Goal: Information Seeking & Learning: Learn about a topic

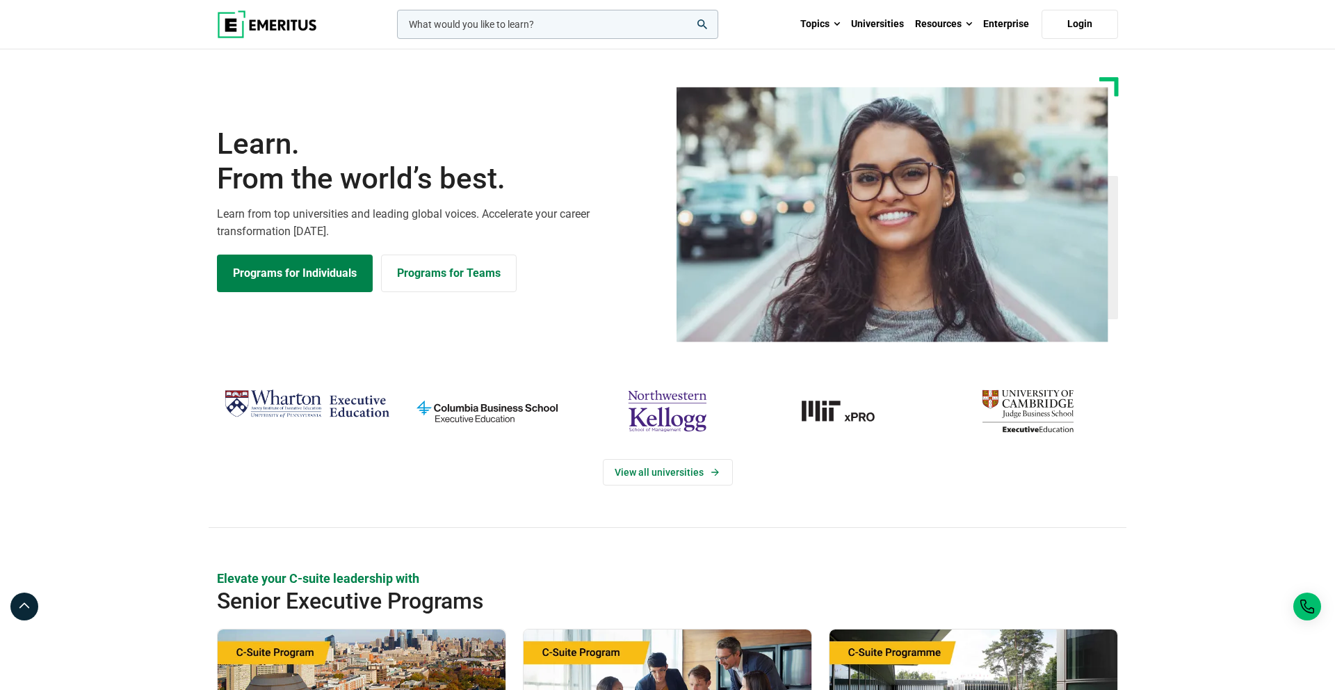
click at [820, 29] on link "Topics" at bounding box center [820, 24] width 51 height 49
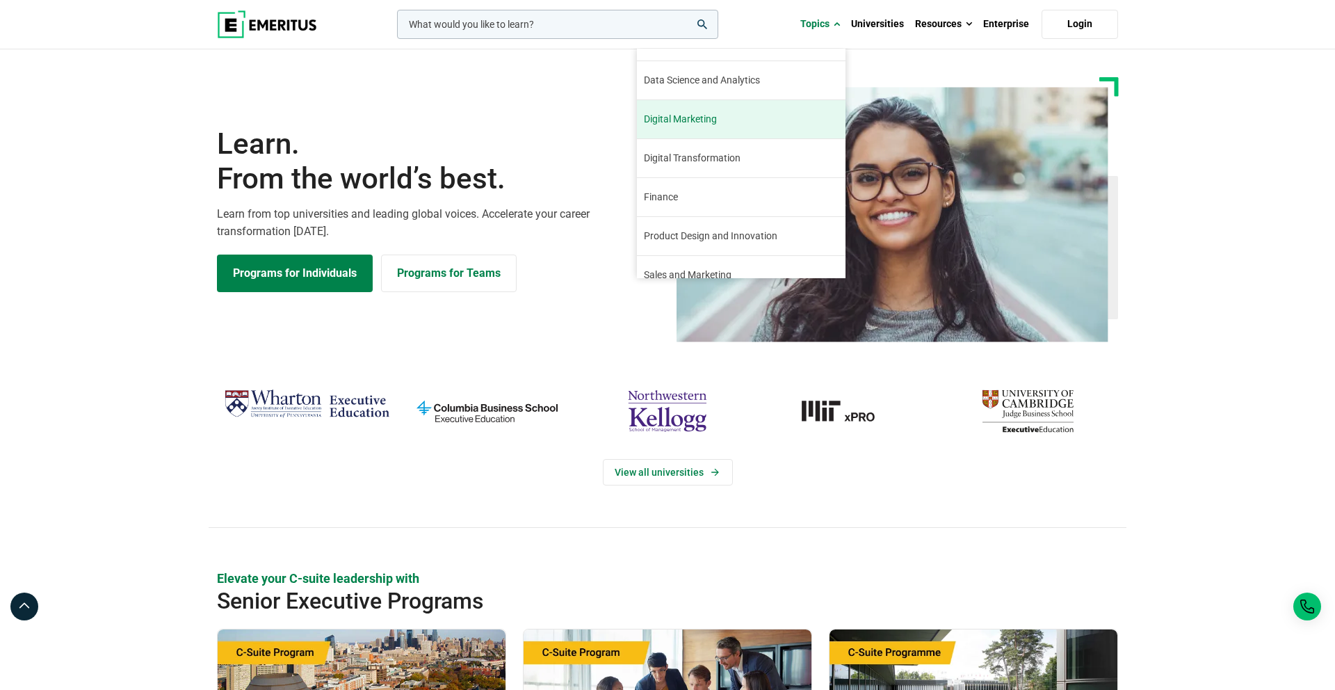
scroll to position [66, 0]
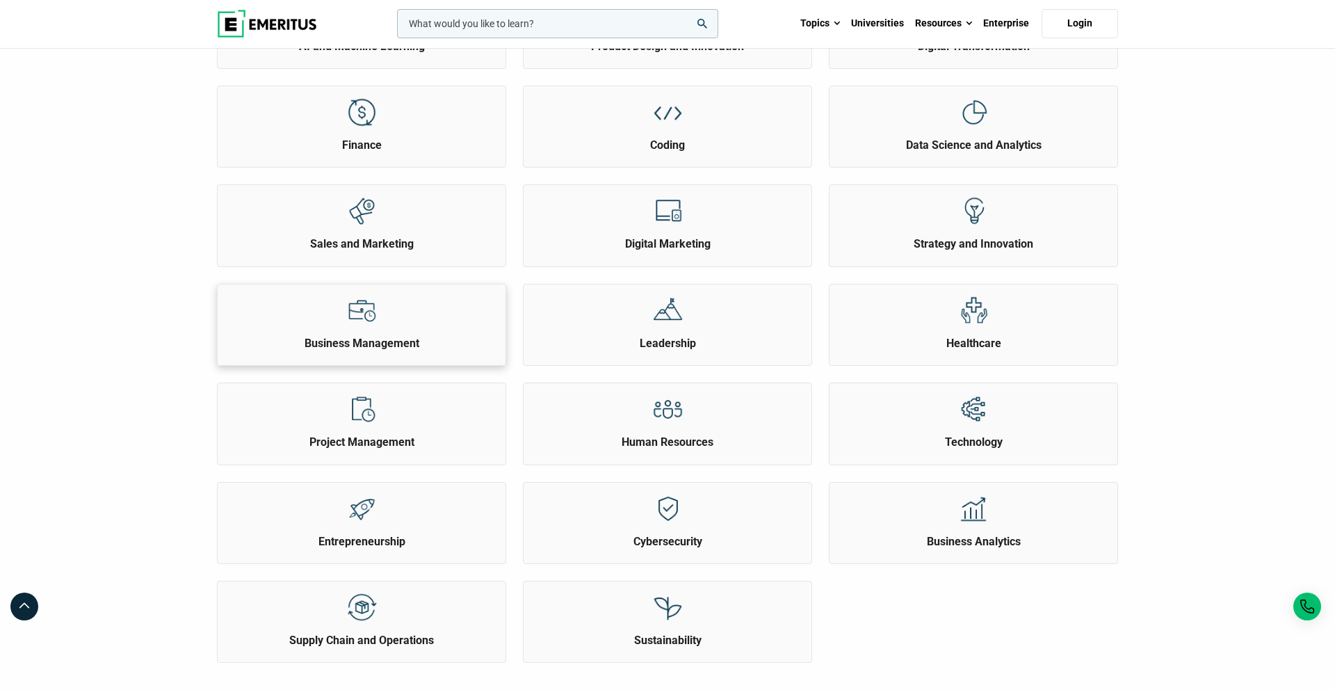
scroll to position [273, 0]
click at [711, 324] on div "Leadership" at bounding box center [667, 316] width 288 height 67
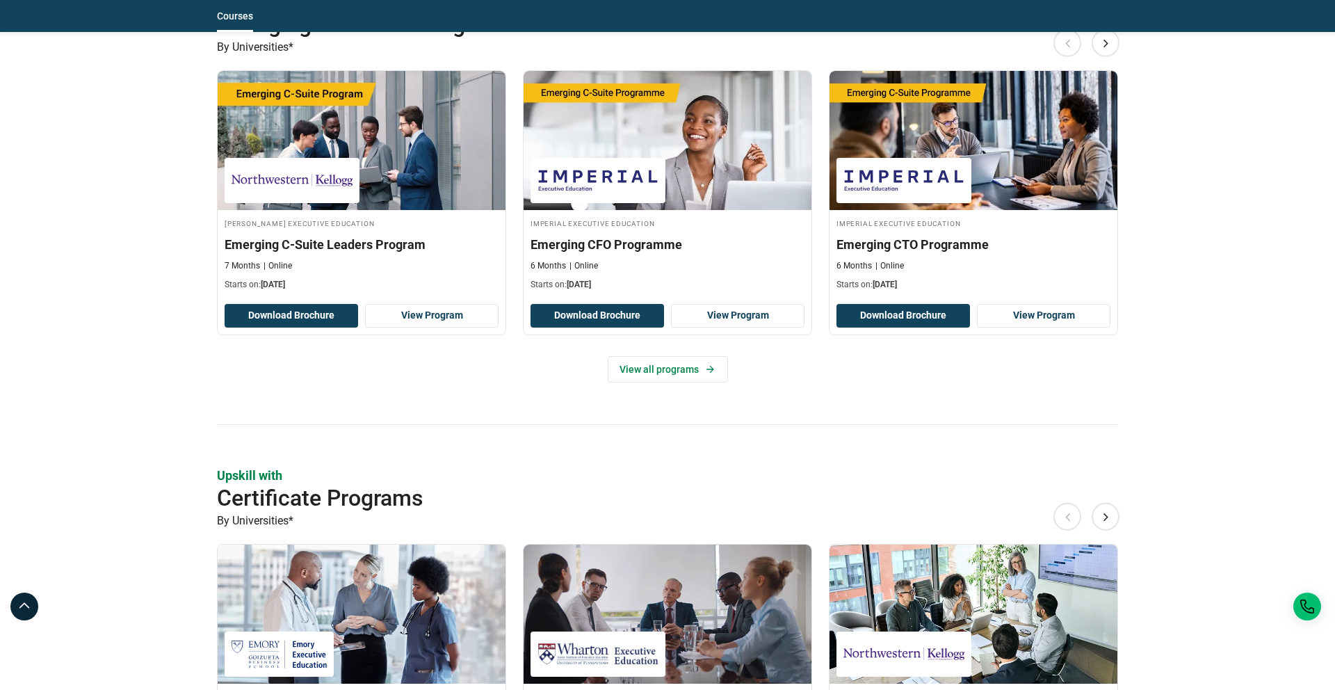
scroll to position [1139, 0]
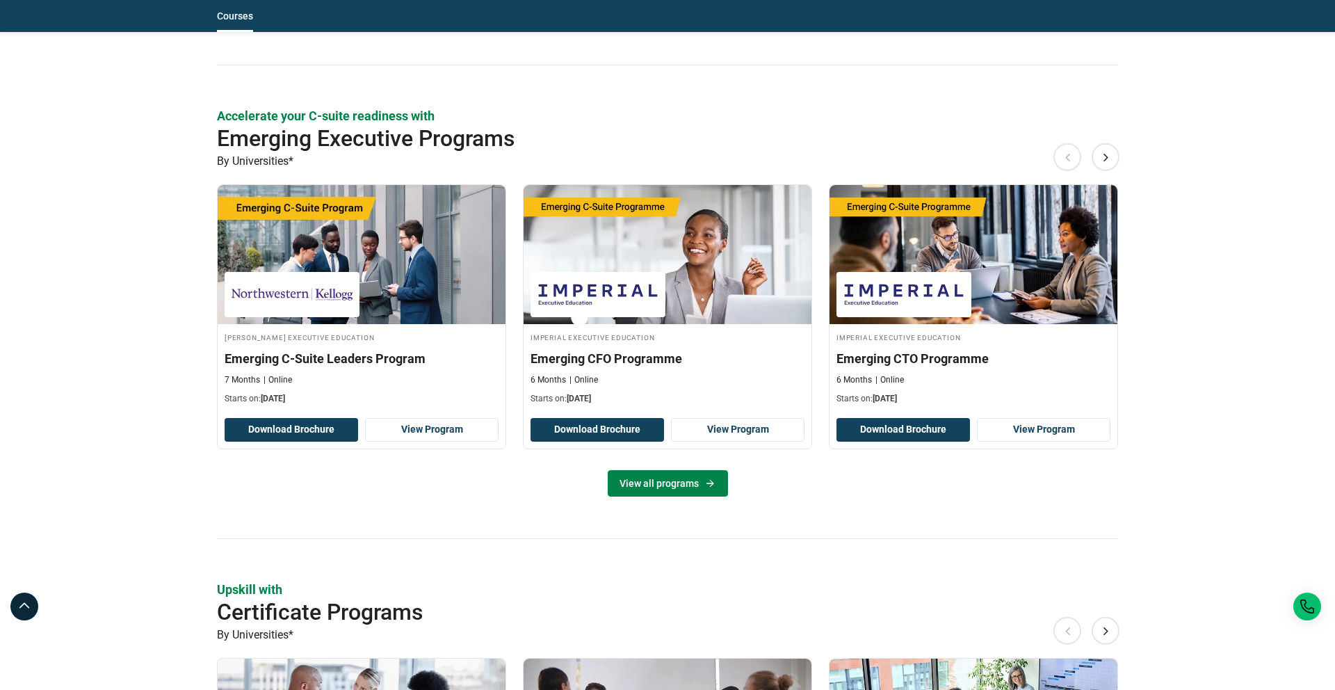
click at [666, 480] on link "View all programs" at bounding box center [668, 483] width 120 height 26
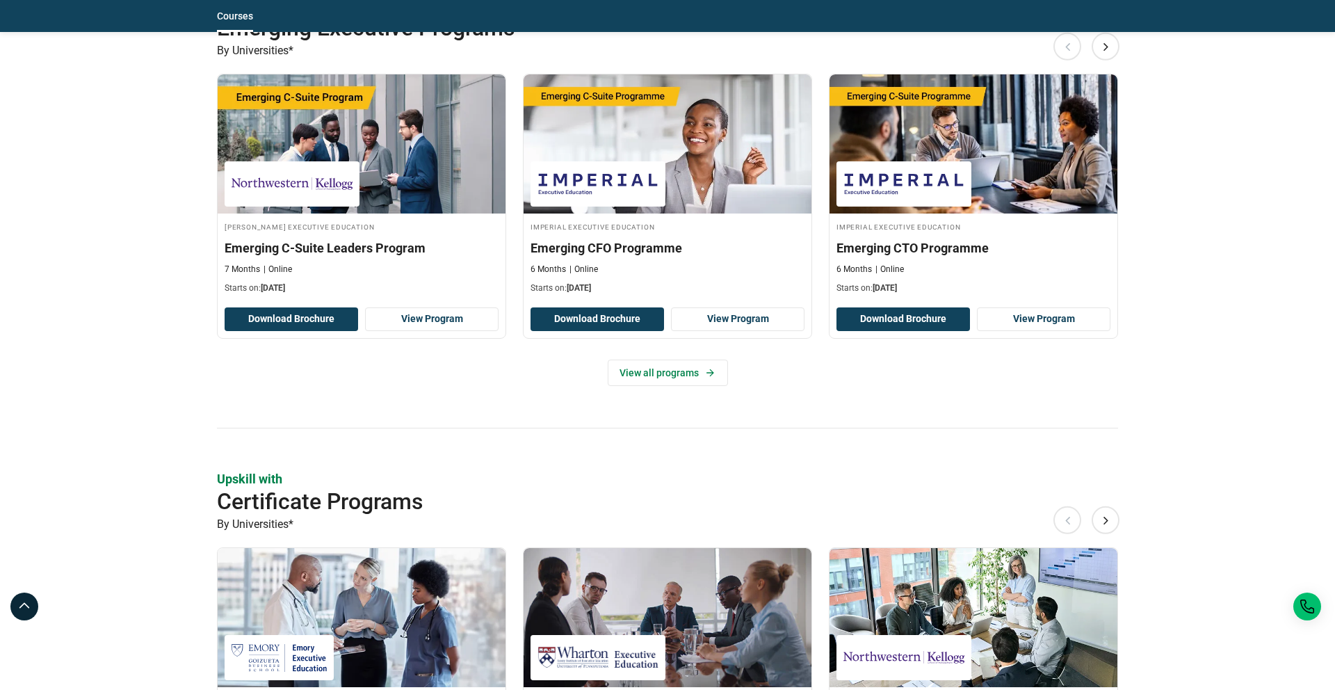
scroll to position [1245, 0]
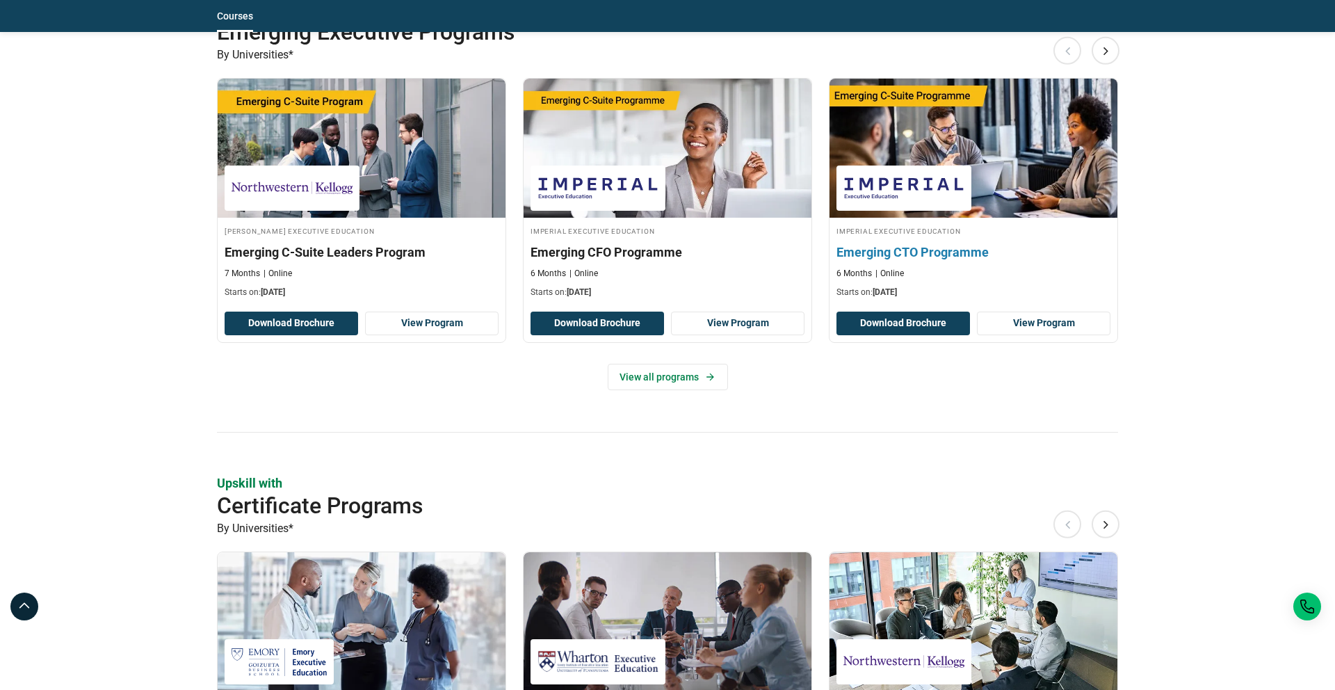
click at [940, 257] on h3 "Emerging CTO Programme" at bounding box center [973, 251] width 274 height 17
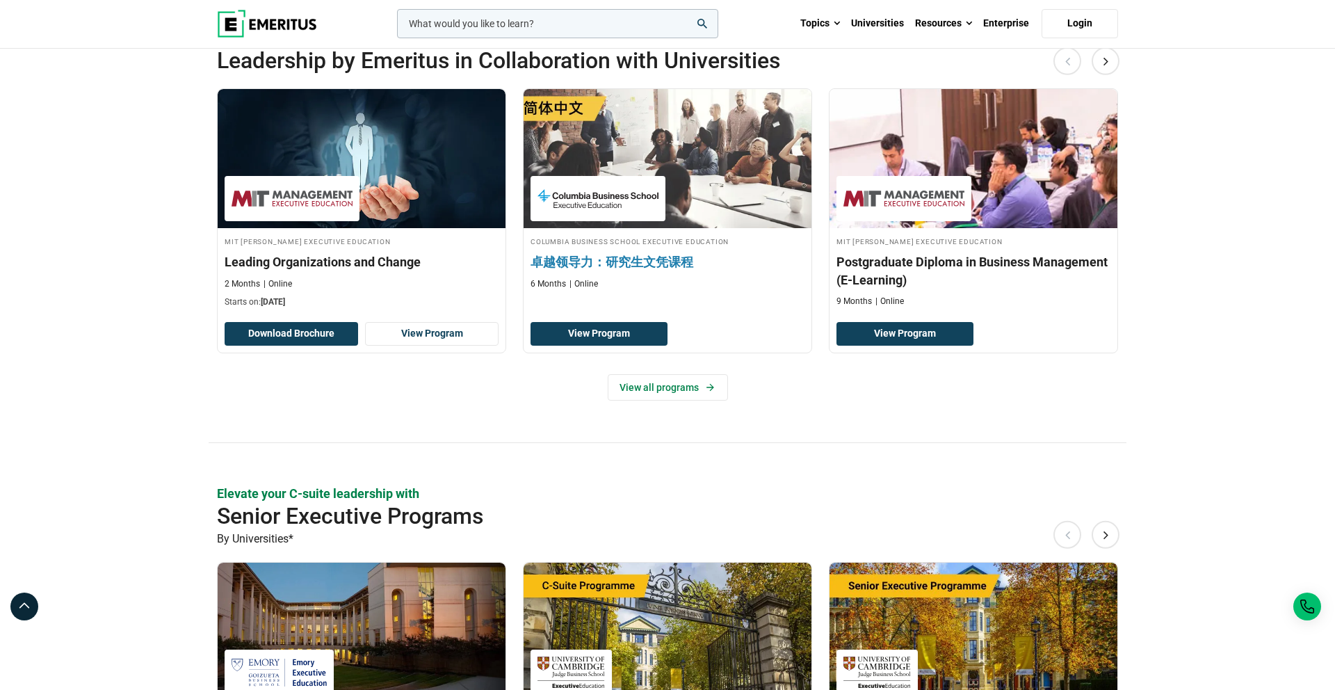
scroll to position [0, 0]
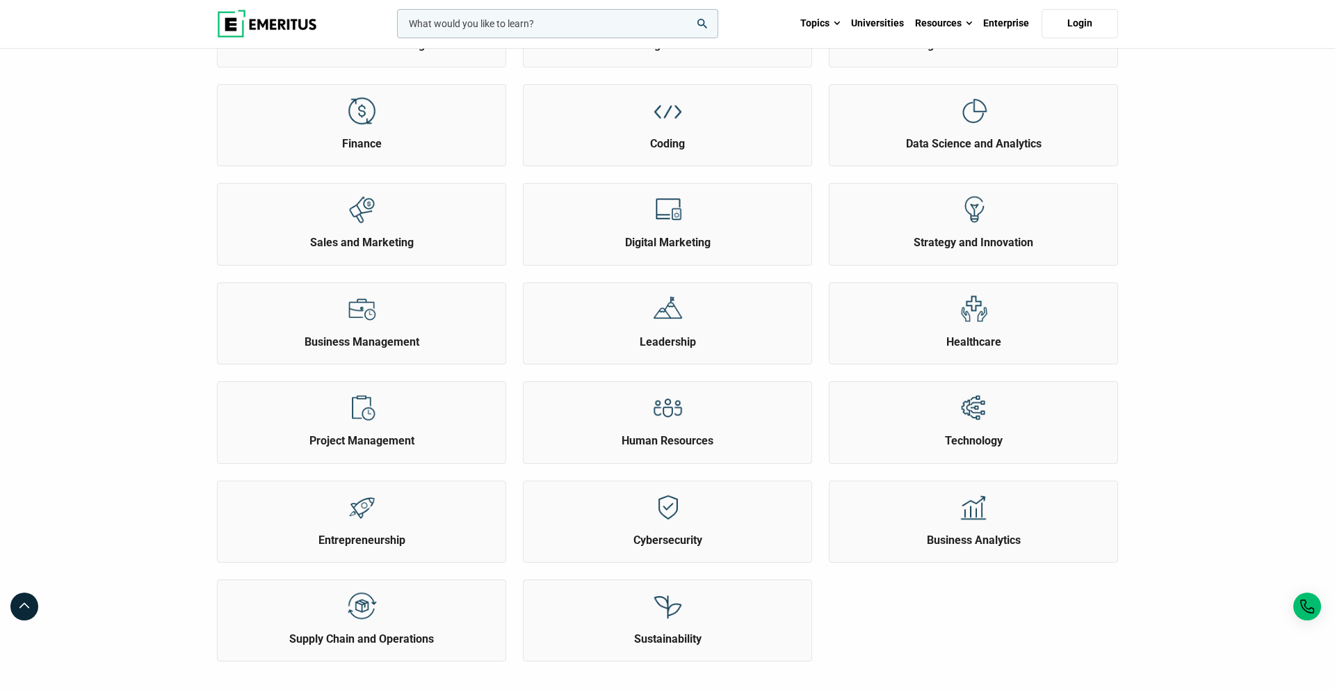
click at [453, 21] on input "woocommerce-product-search-field-0" at bounding box center [557, 23] width 321 height 29
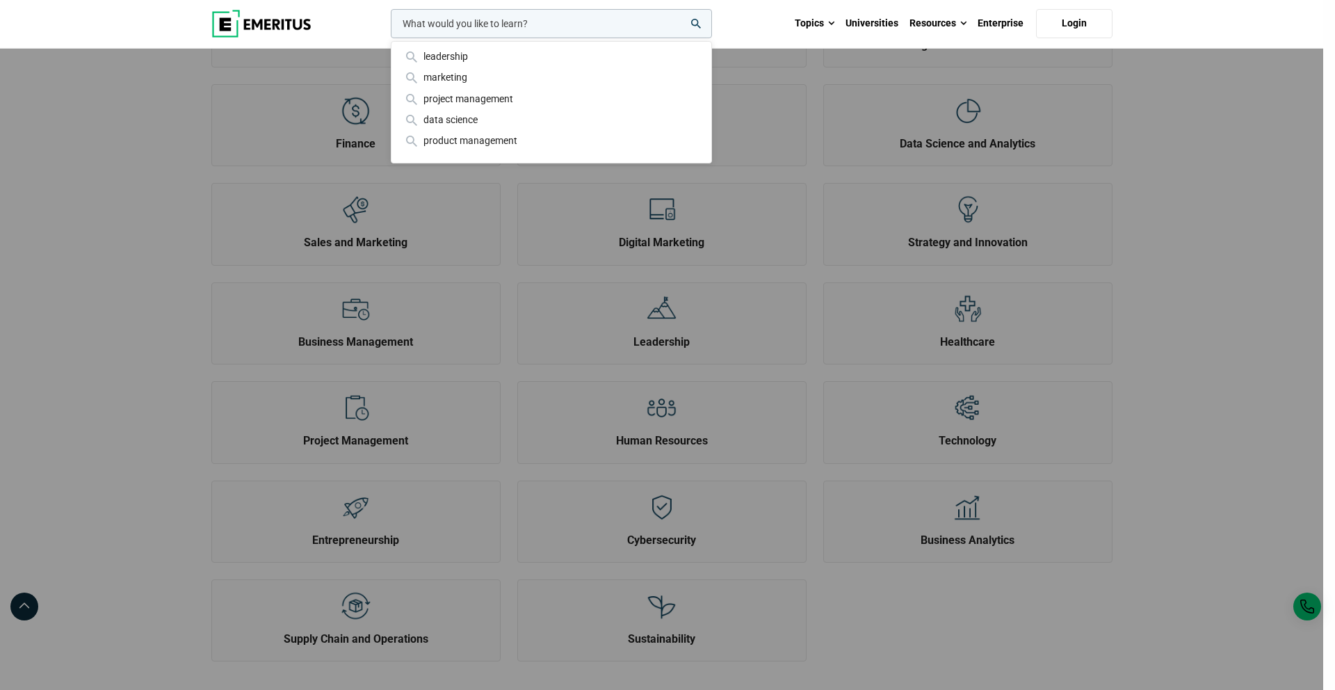
click at [388, 38] on div "leadership marketing project management data science product management" at bounding box center [550, 23] width 324 height 29
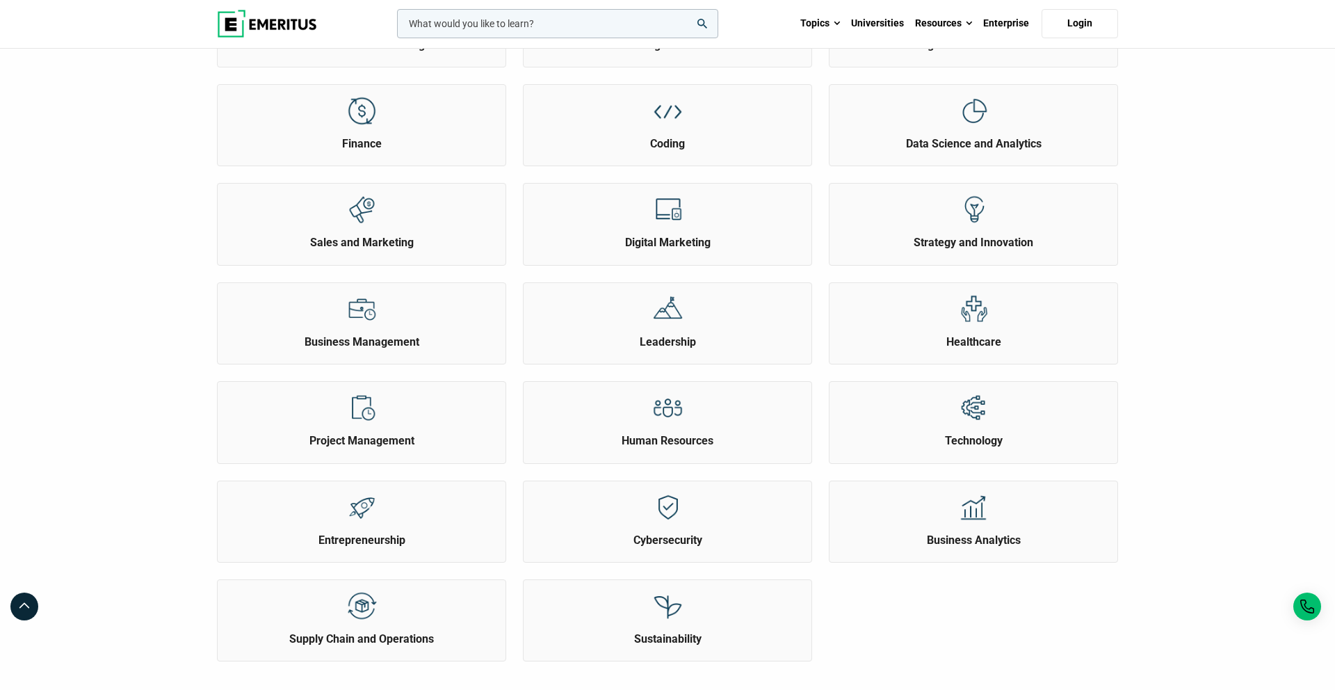
scroll to position [221, 0]
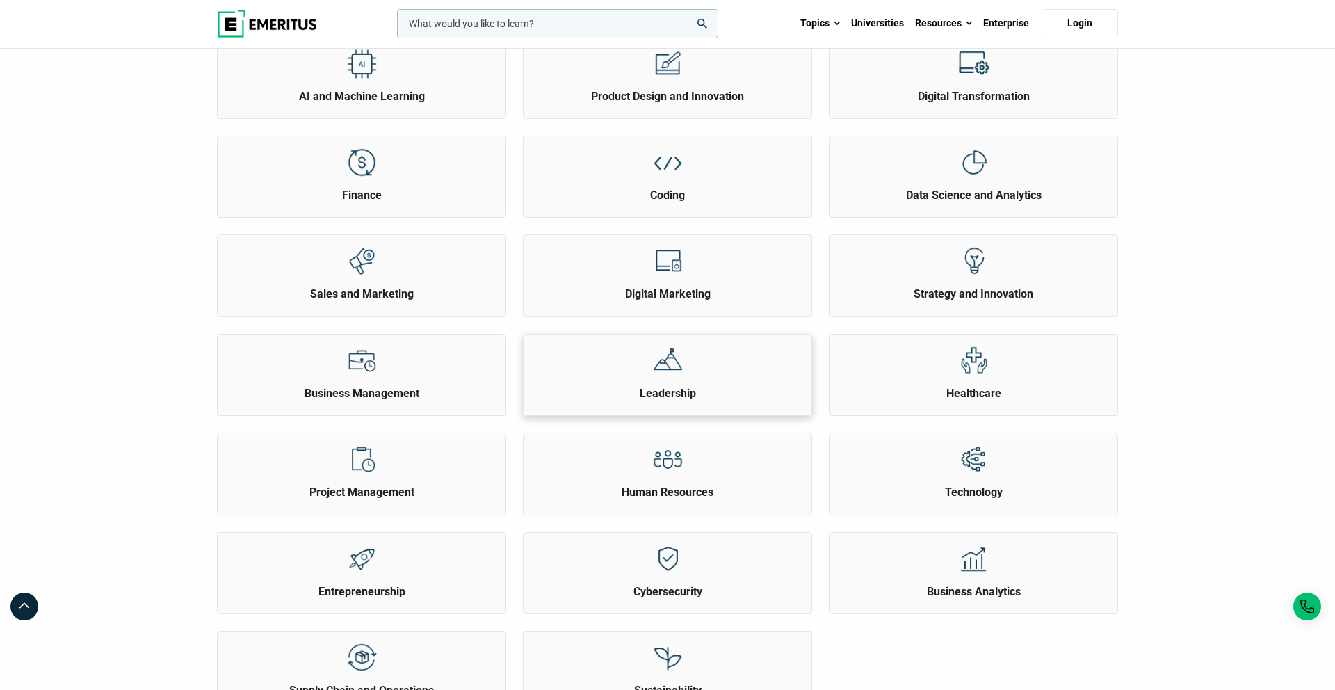
click at [666, 373] on img at bounding box center [667, 360] width 31 height 31
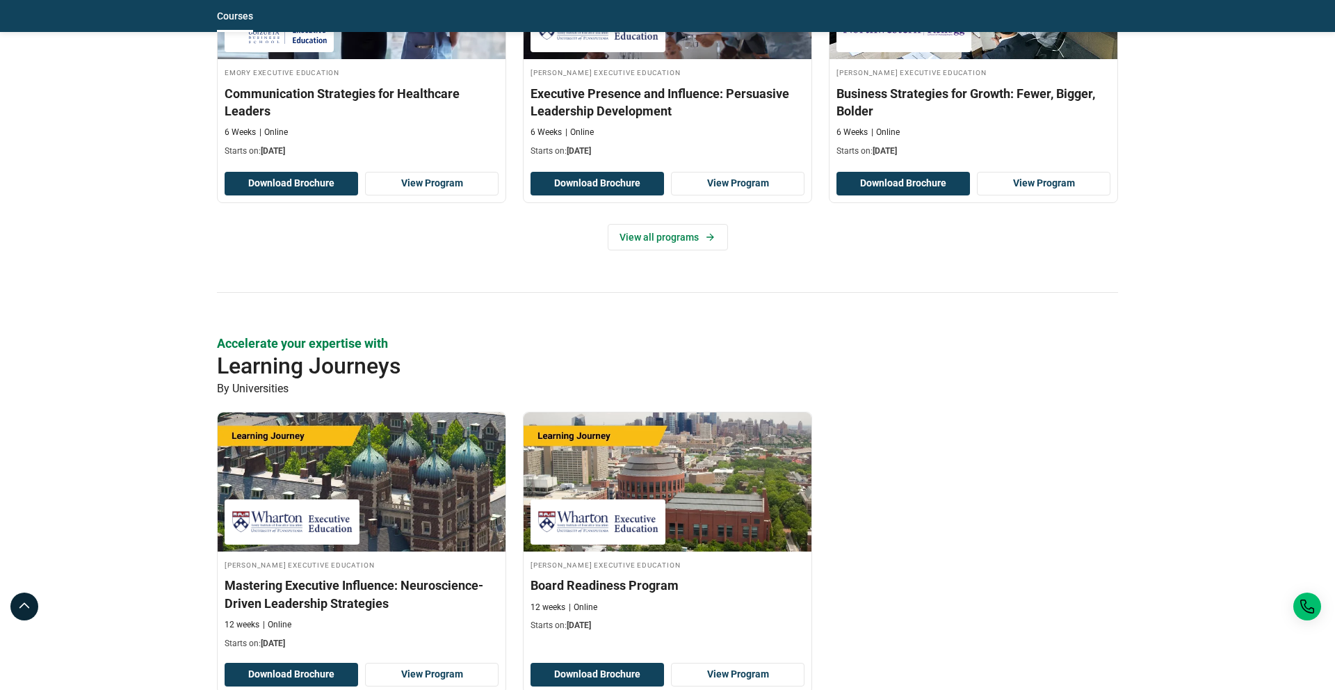
scroll to position [1686, 0]
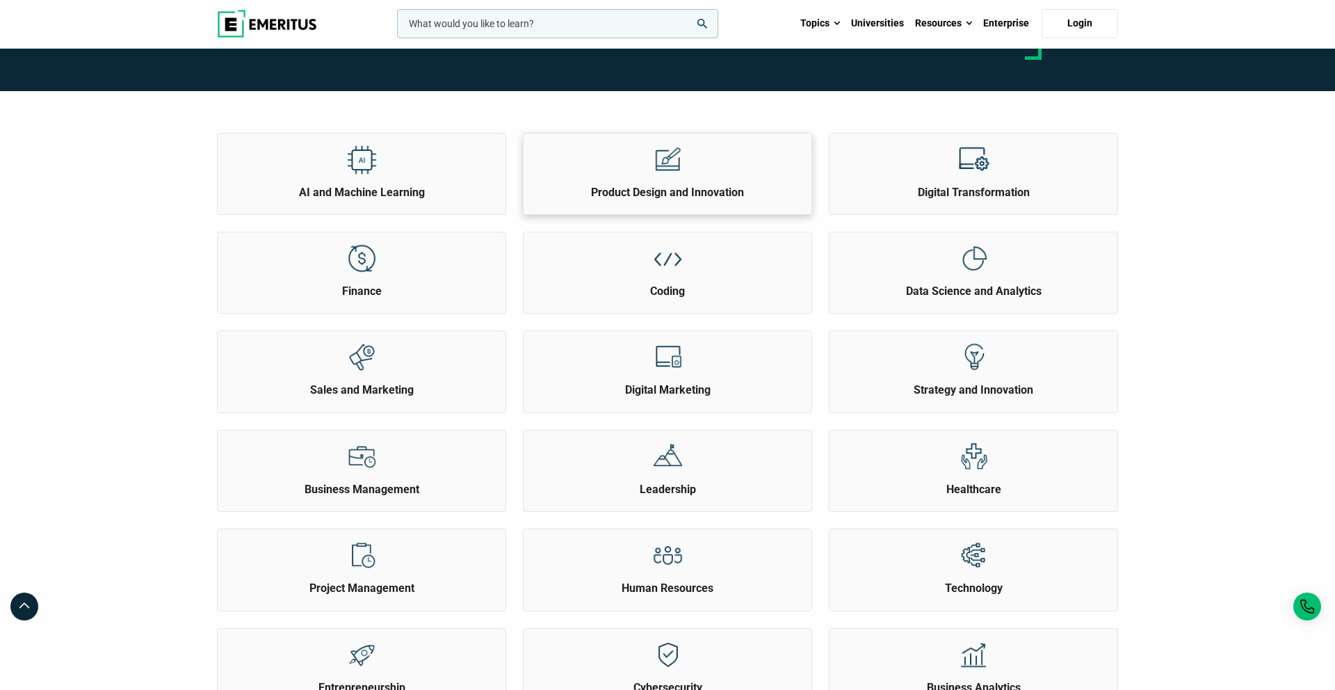
scroll to position [155, 0]
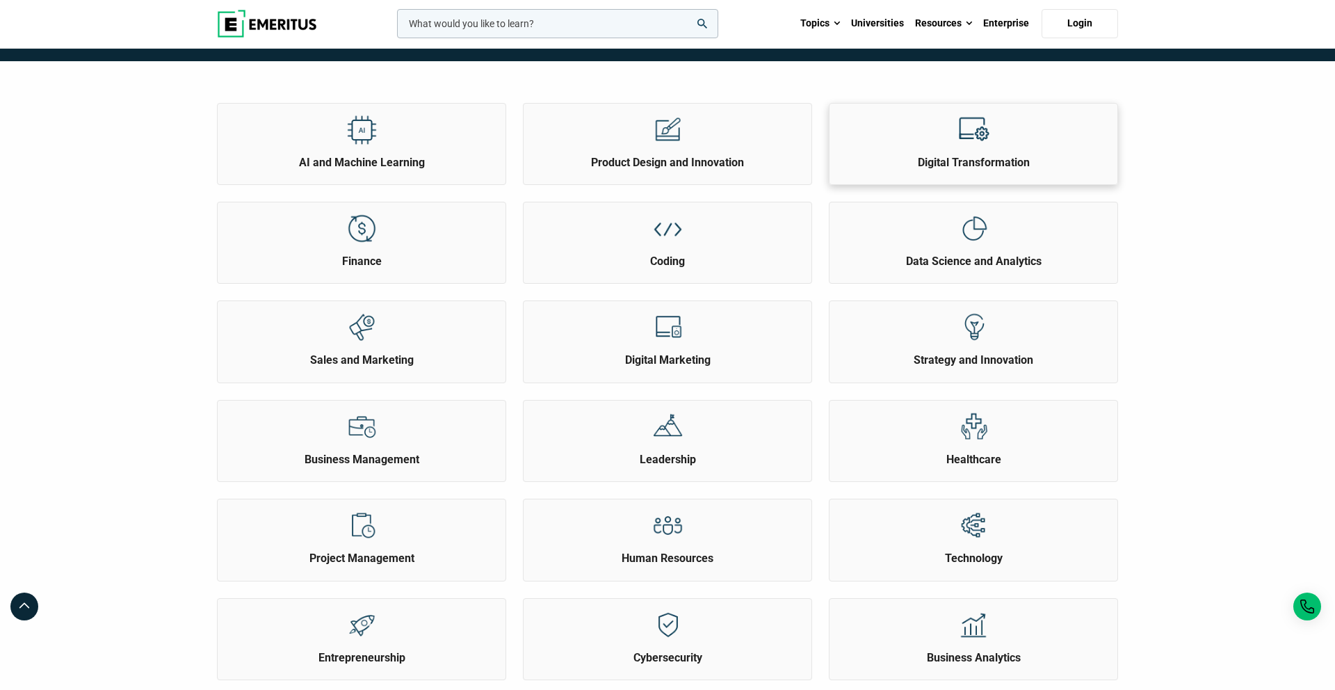
click at [1040, 146] on div "Digital Transformation" at bounding box center [973, 137] width 288 height 67
click at [972, 153] on div at bounding box center [974, 129] width 52 height 51
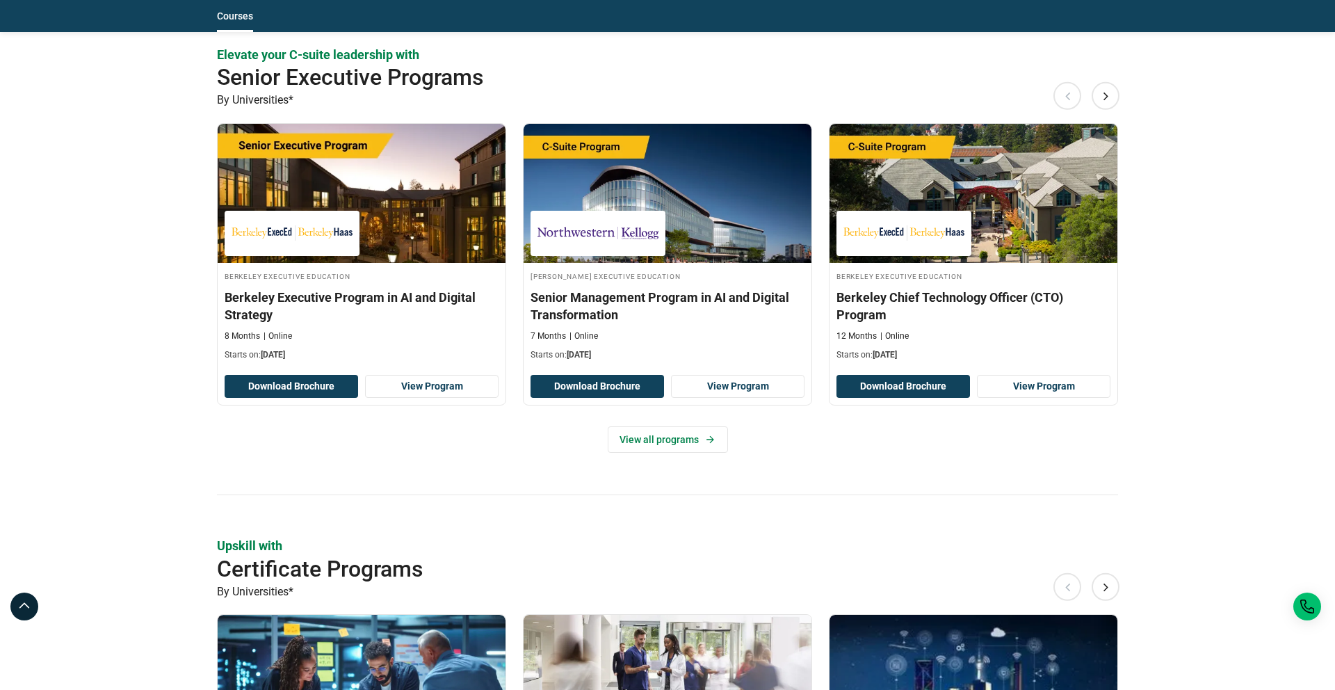
scroll to position [659, 0]
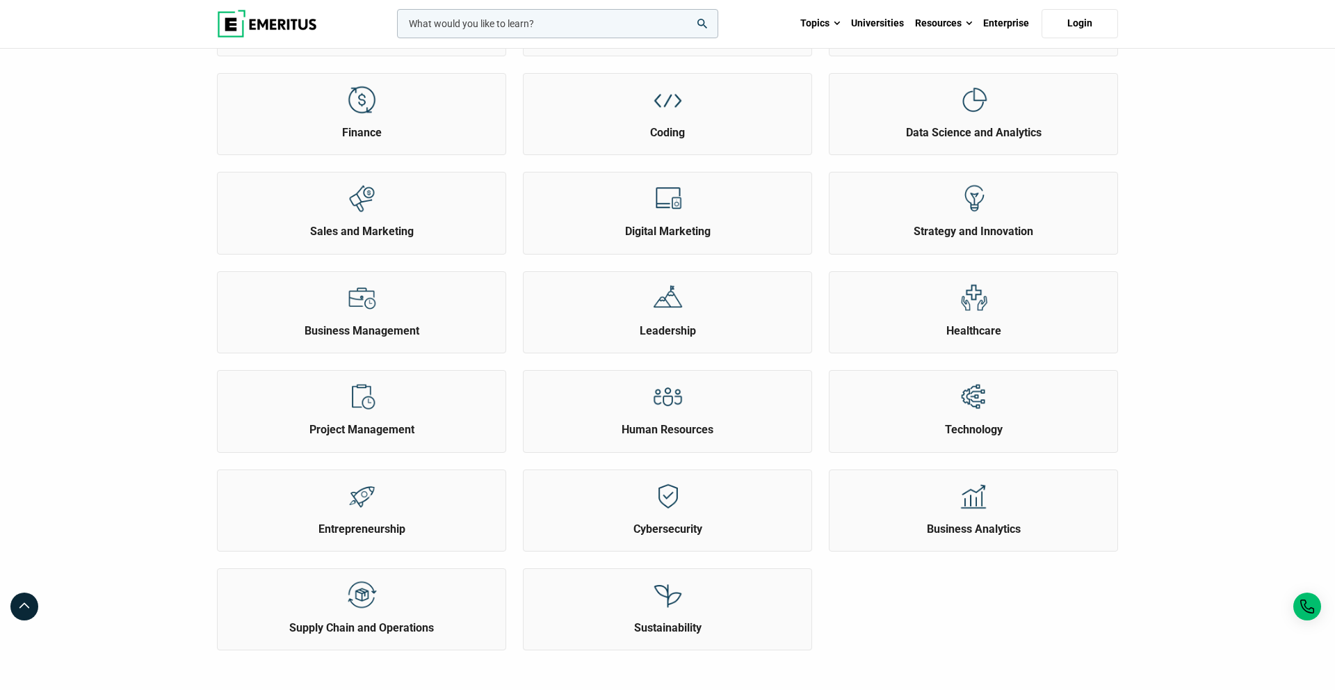
scroll to position [283, 0]
click at [357, 319] on div at bounding box center [362, 298] width 52 height 51
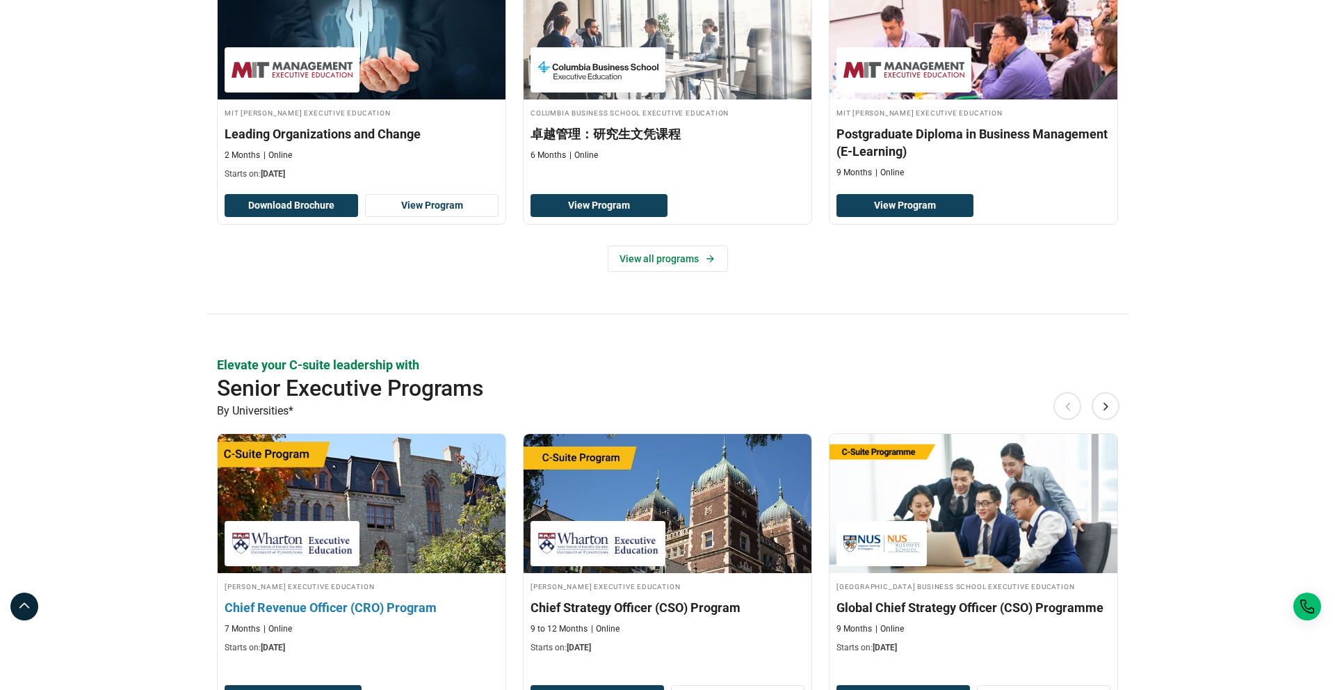
scroll to position [343, 0]
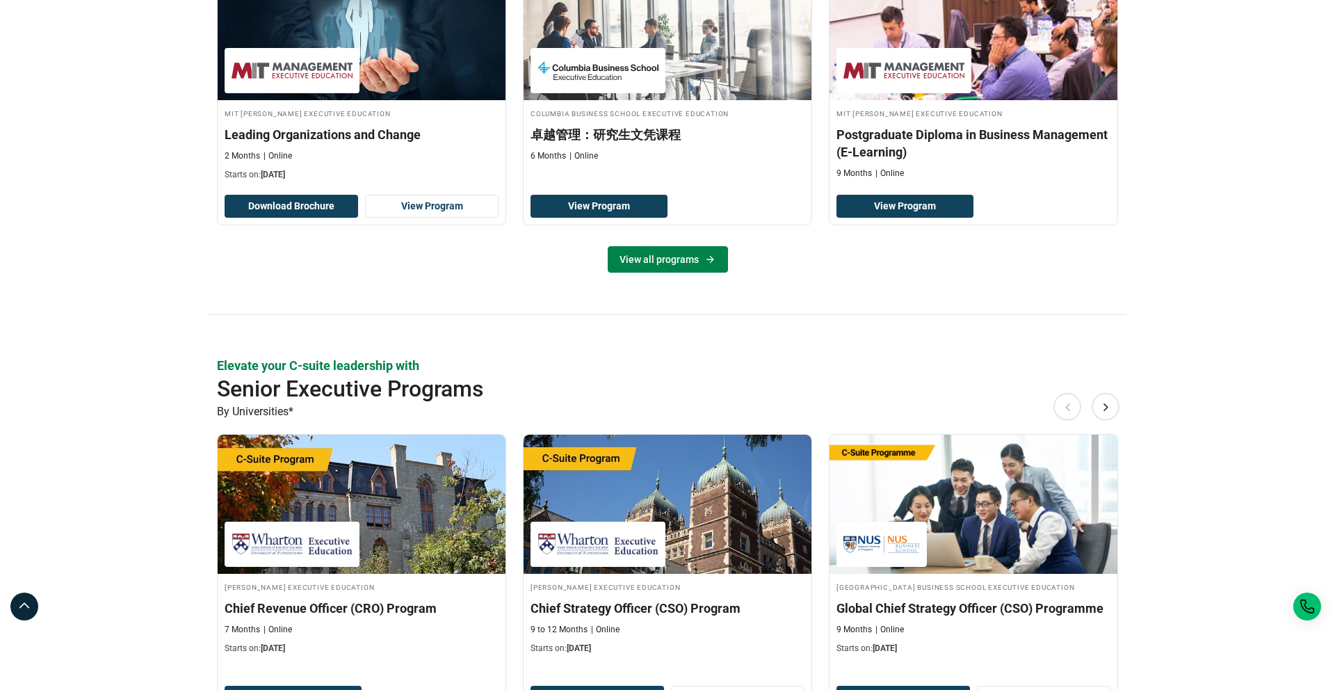
click at [700, 267] on link "View all programs" at bounding box center [668, 259] width 120 height 26
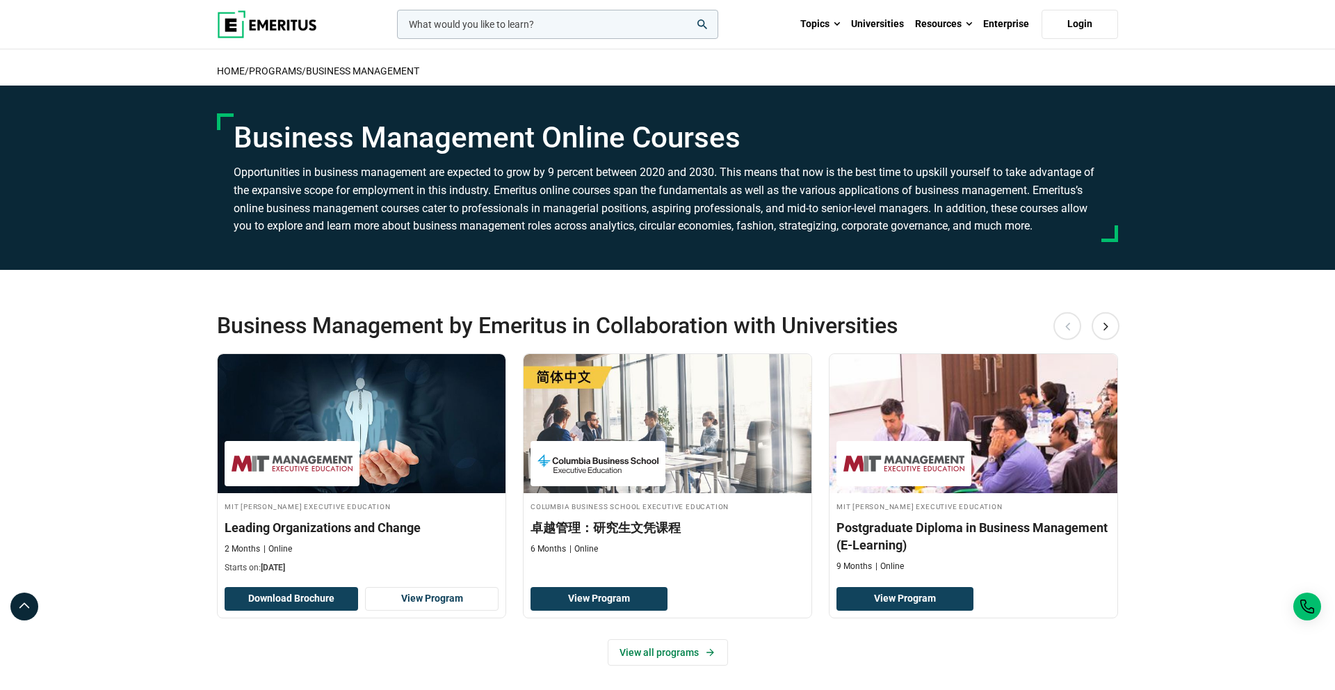
click at [448, 25] on input "woocommerce-product-search-field-0" at bounding box center [557, 24] width 321 height 29
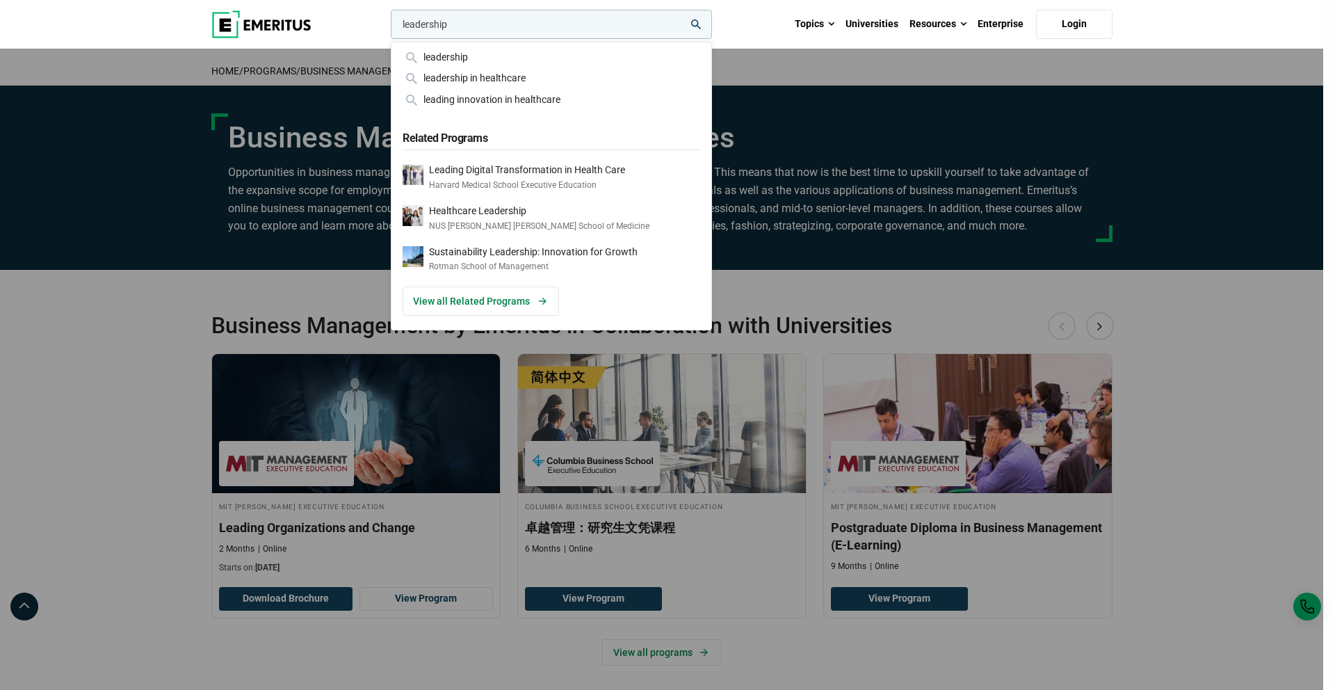
type input "leadership"
click at [388, 28] on button "search" at bounding box center [388, 28] width 0 height 0
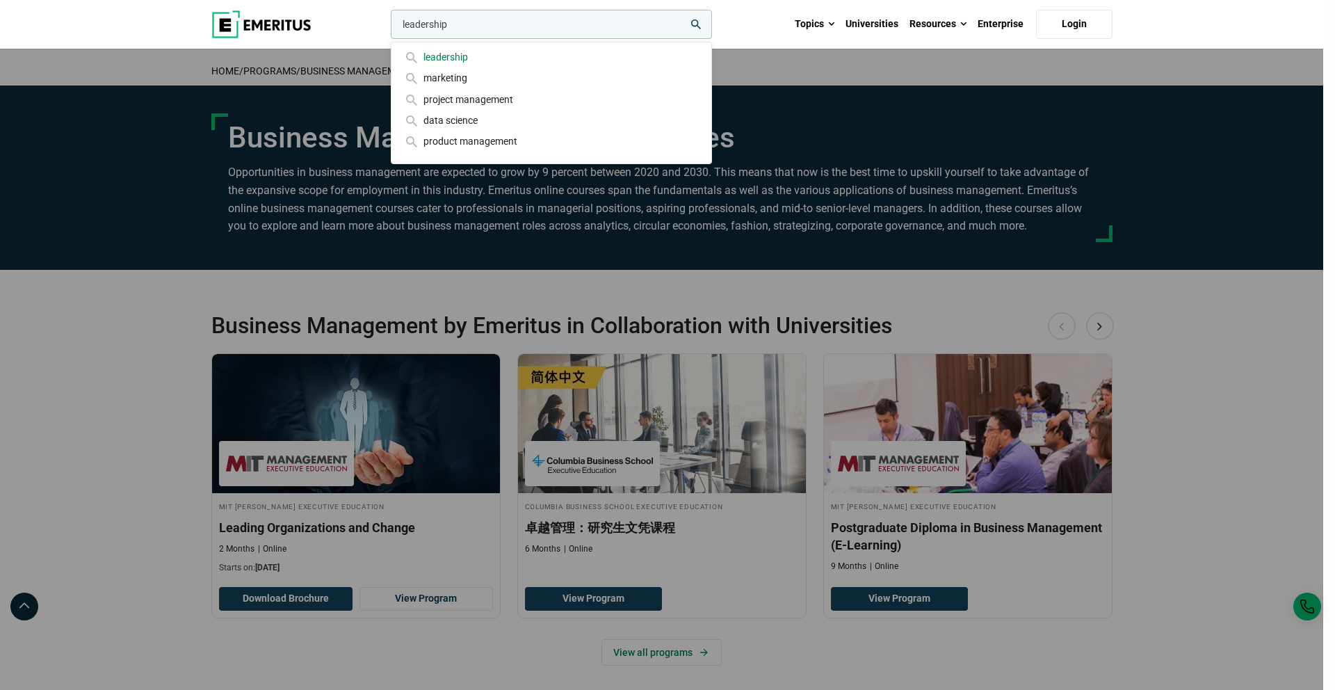
click at [446, 58] on div "leadership" at bounding box center [552, 56] width 298 height 15
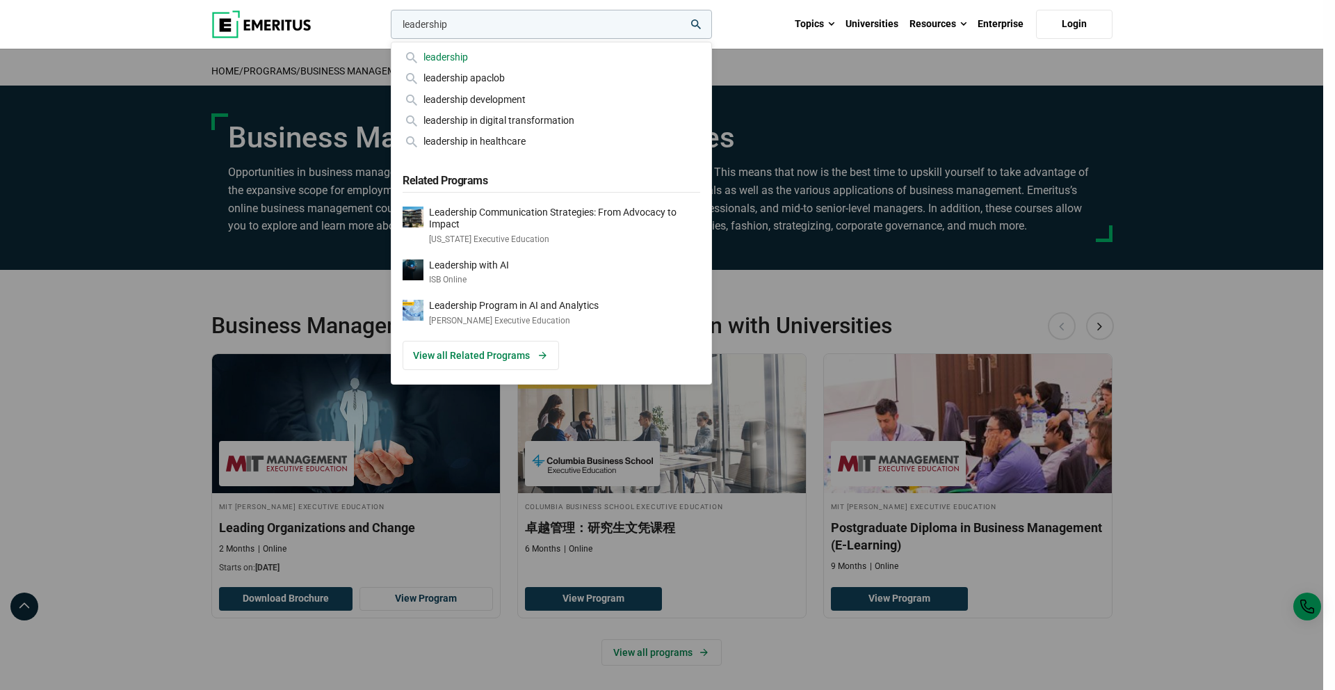
click at [454, 49] on div "leadership" at bounding box center [552, 56] width 298 height 15
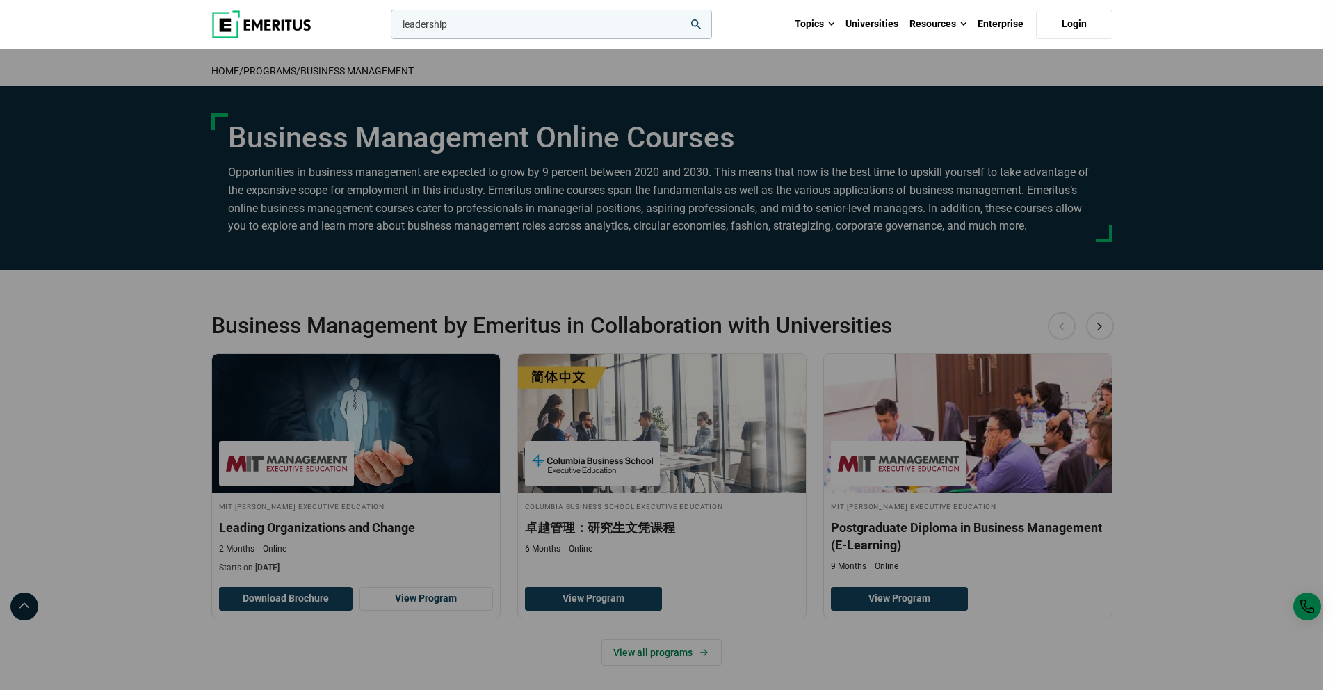
click at [697, 26] on icon "search" at bounding box center [696, 24] width 10 height 10
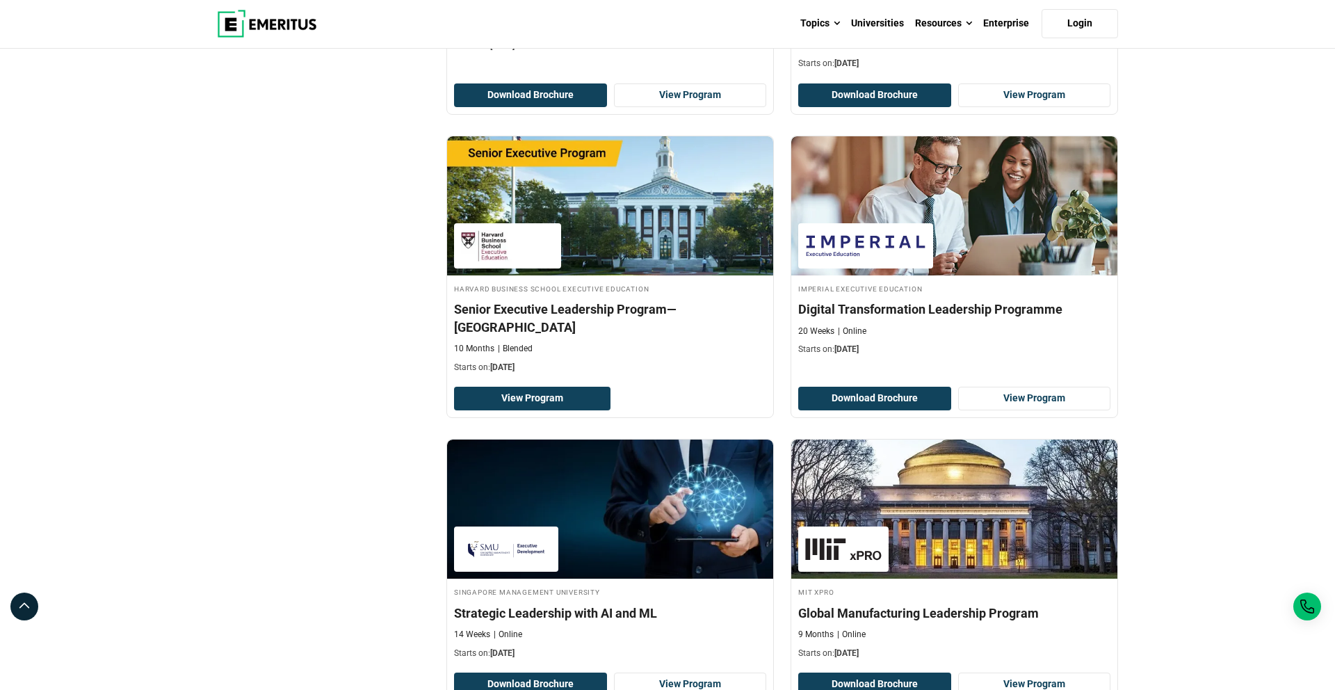
scroll to position [2687, 0]
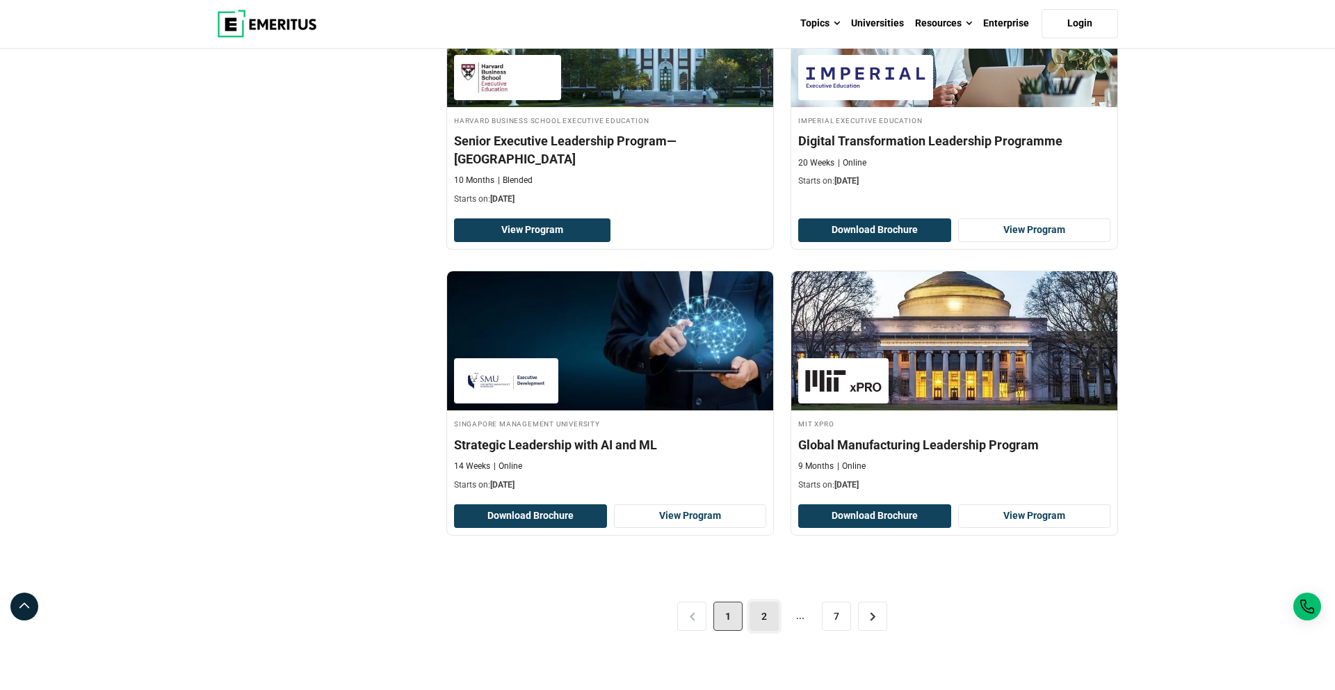
click at [763, 601] on link "2" at bounding box center [763, 615] width 29 height 29
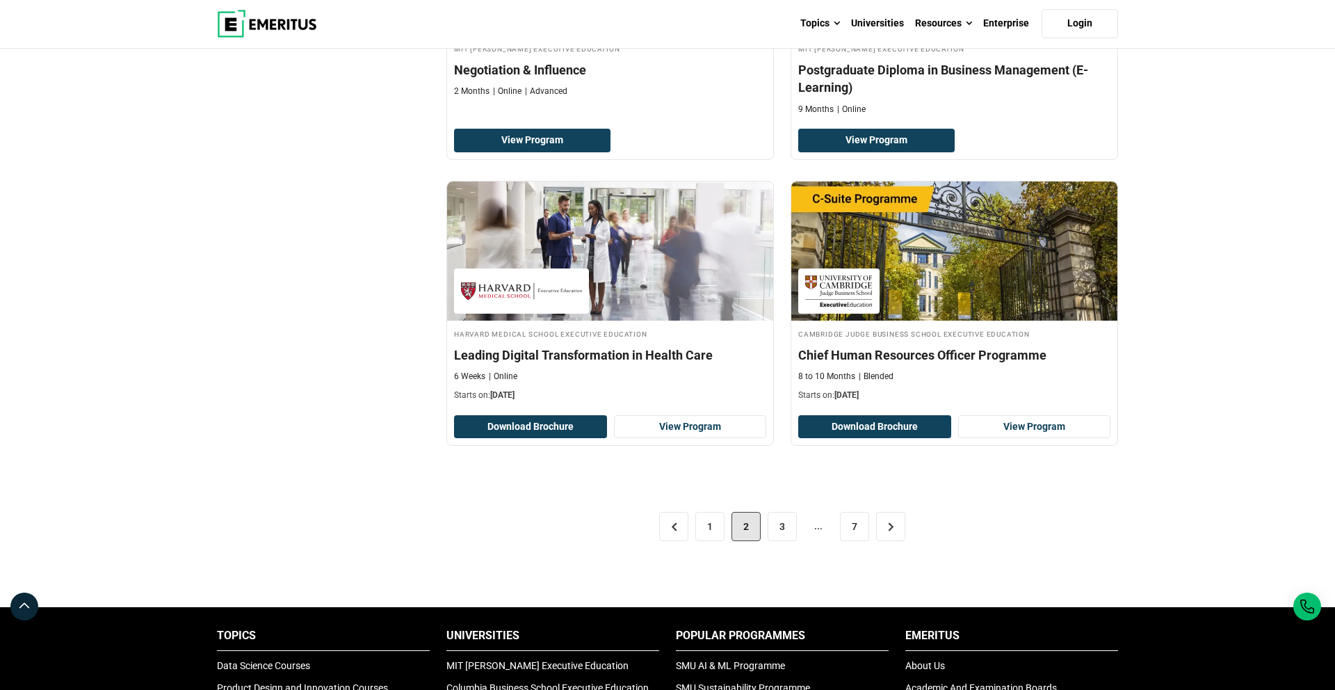
scroll to position [2653, 0]
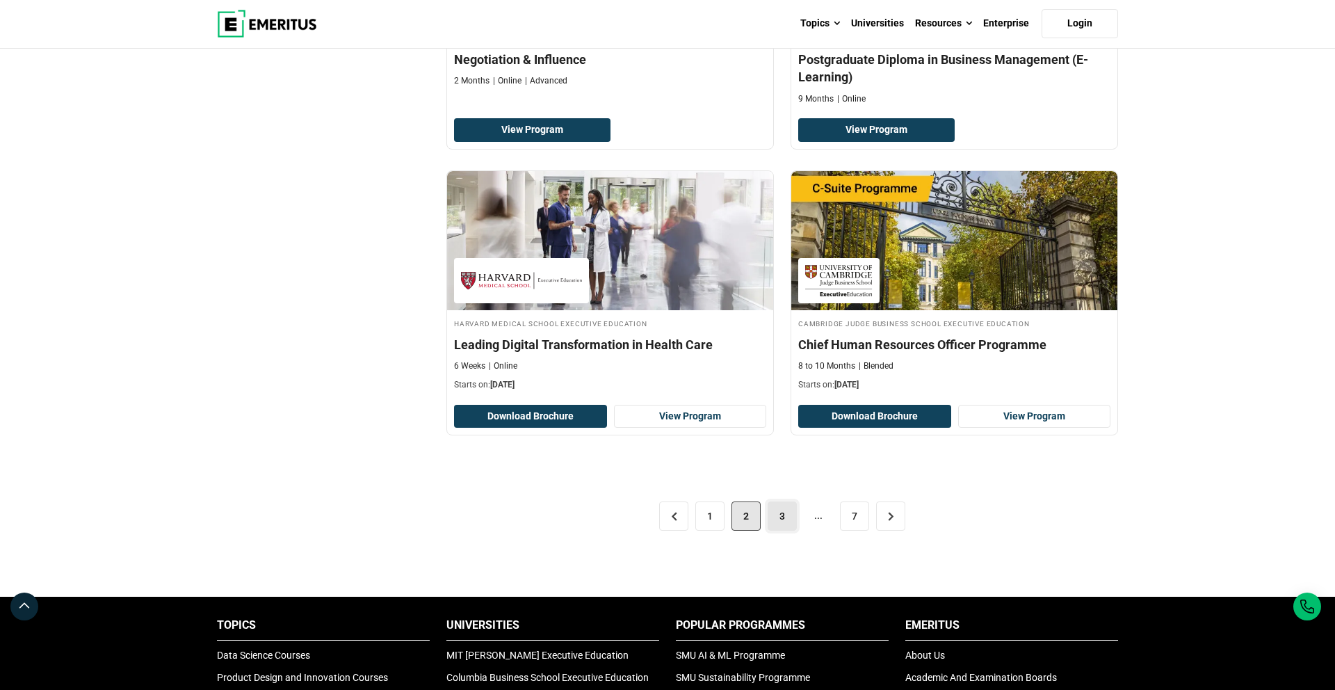
click at [779, 521] on link "3" at bounding box center [782, 515] width 29 height 29
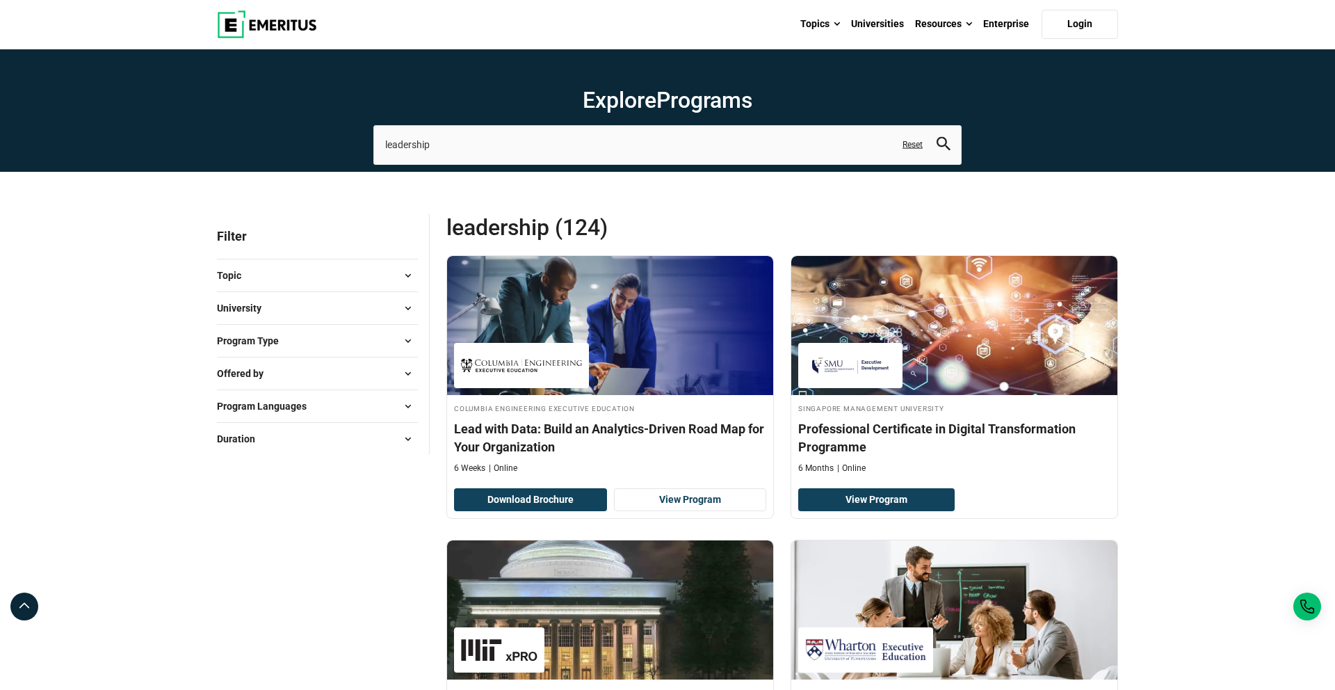
click at [293, 30] on img at bounding box center [267, 24] width 100 height 28
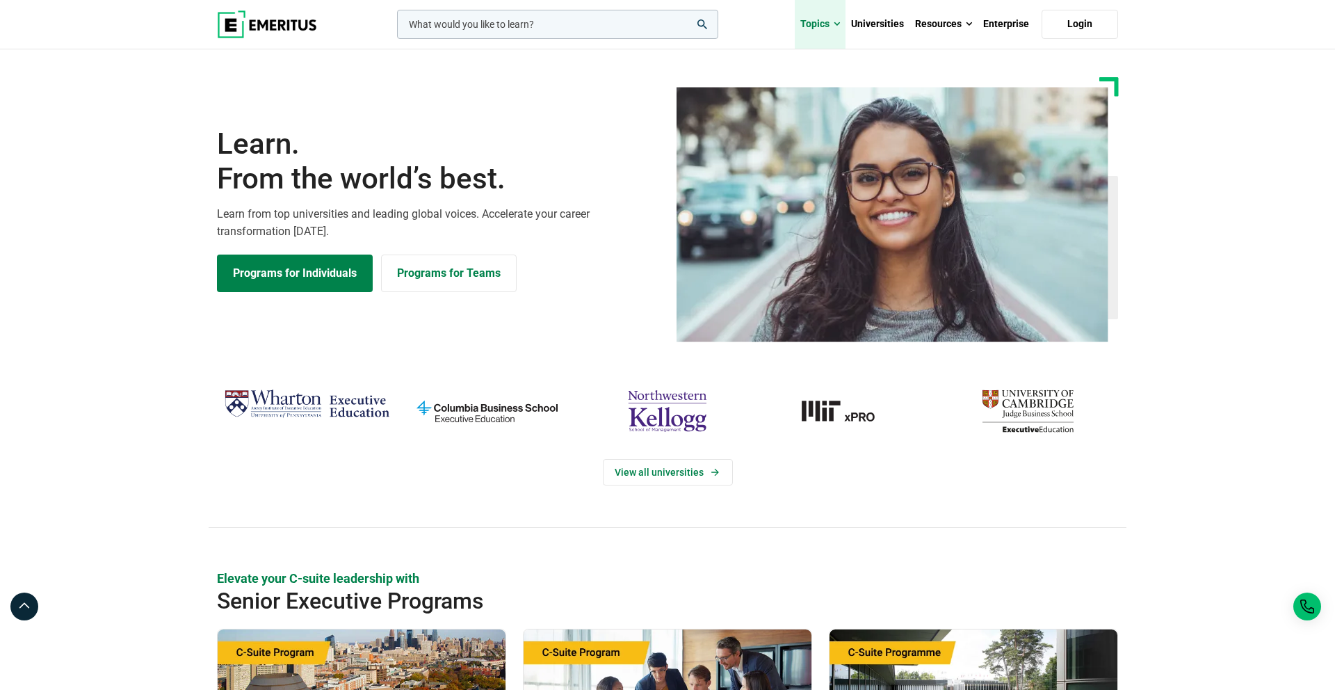
click at [799, 26] on link "Topics" at bounding box center [820, 24] width 51 height 49
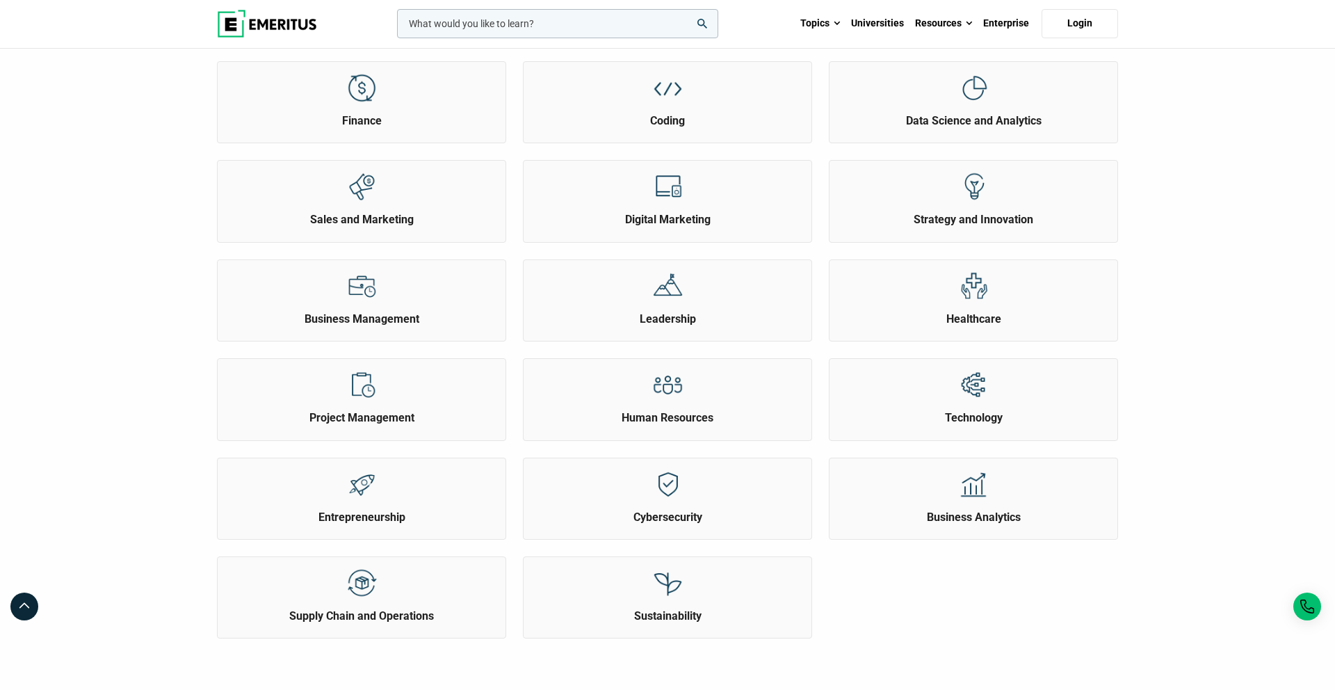
scroll to position [391, 0]
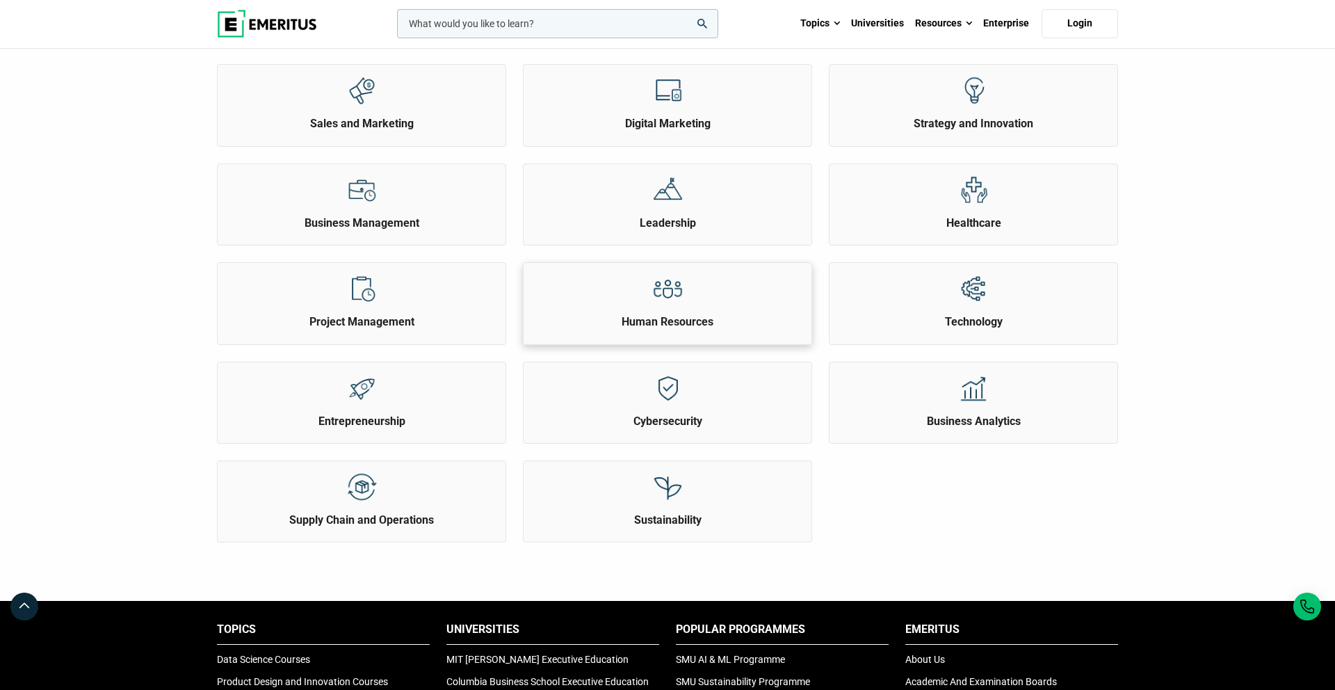
click at [690, 299] on div at bounding box center [668, 288] width 52 height 51
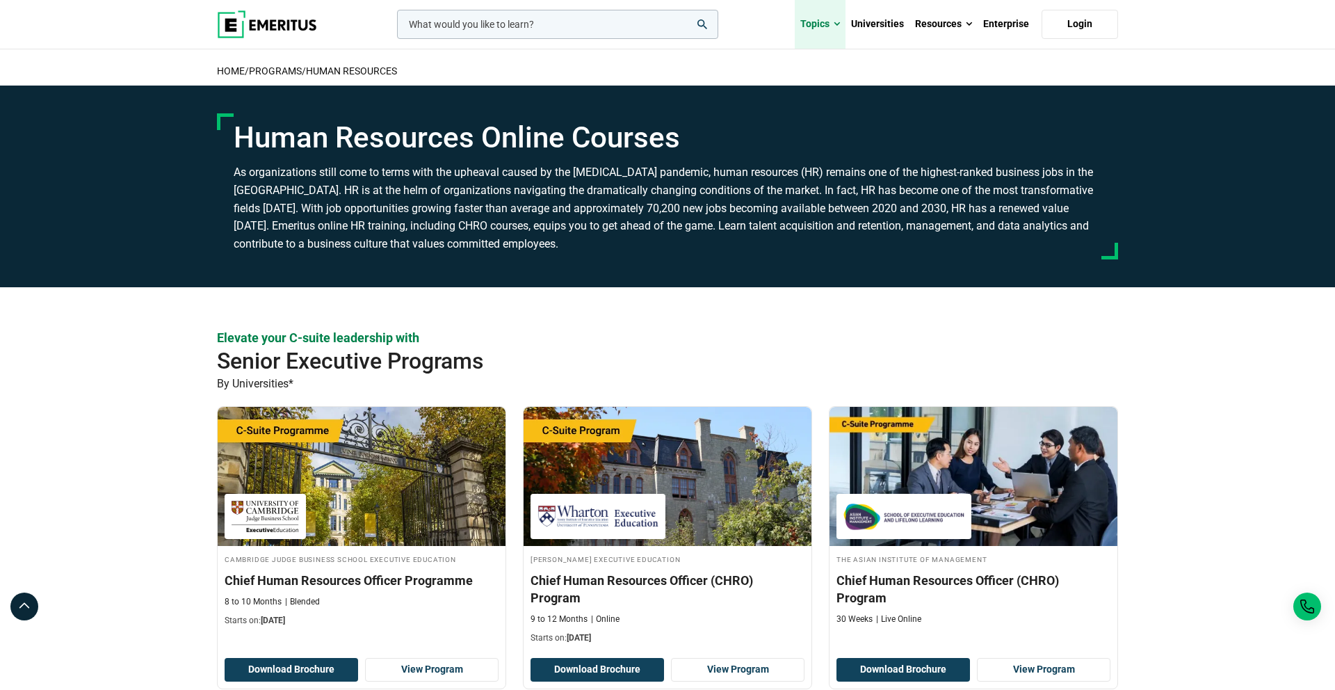
click at [810, 24] on link "Topics" at bounding box center [820, 24] width 51 height 49
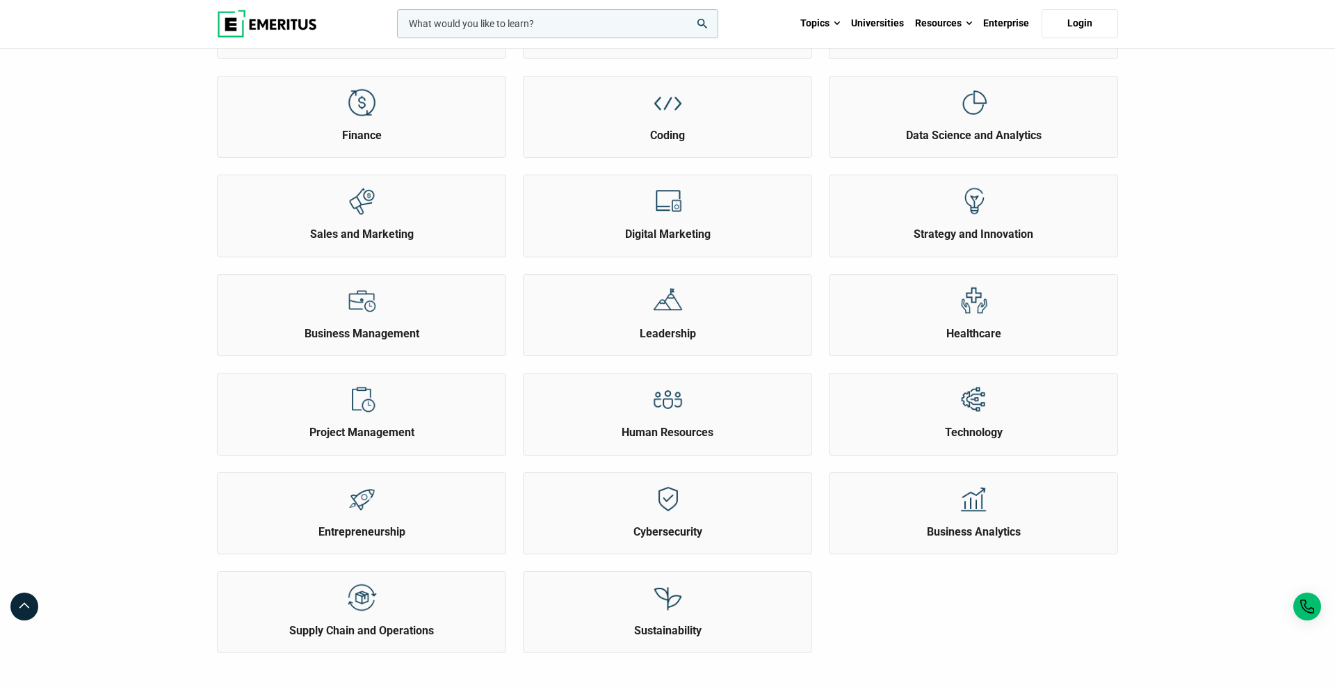
scroll to position [282, 0]
click at [724, 422] on div "Human Resources" at bounding box center [667, 406] width 288 height 67
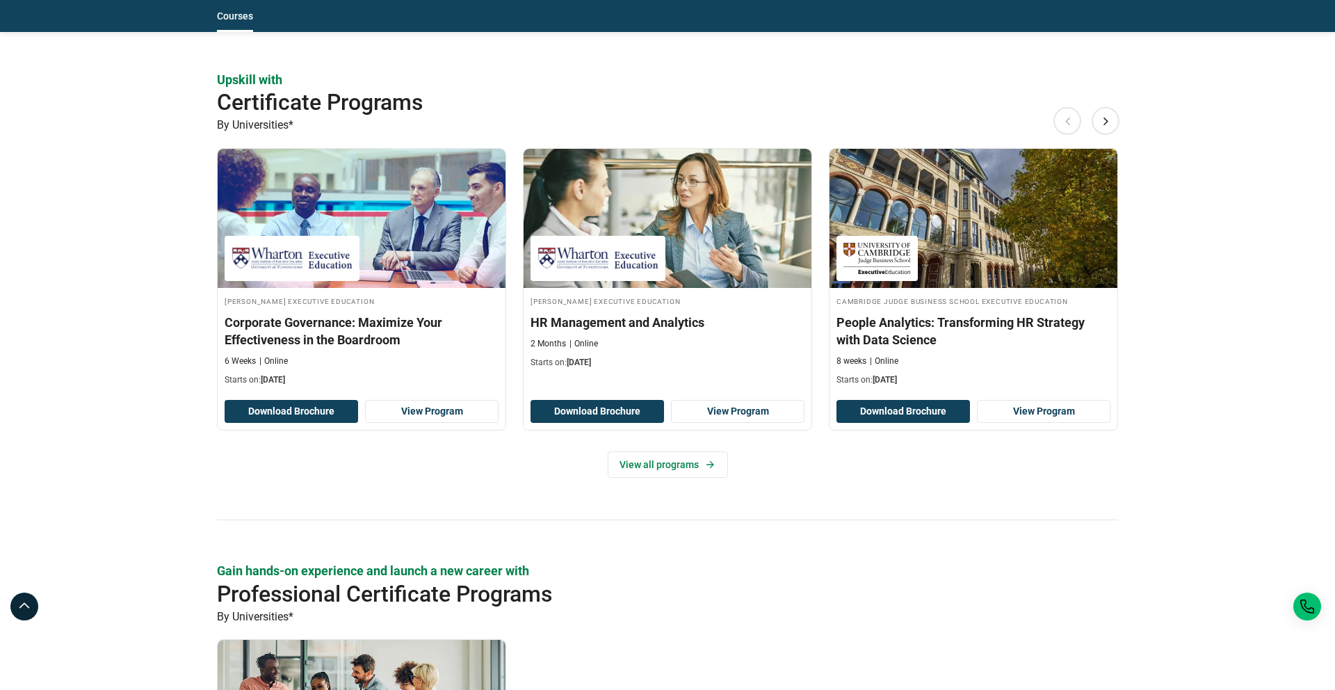
scroll to position [1278, 0]
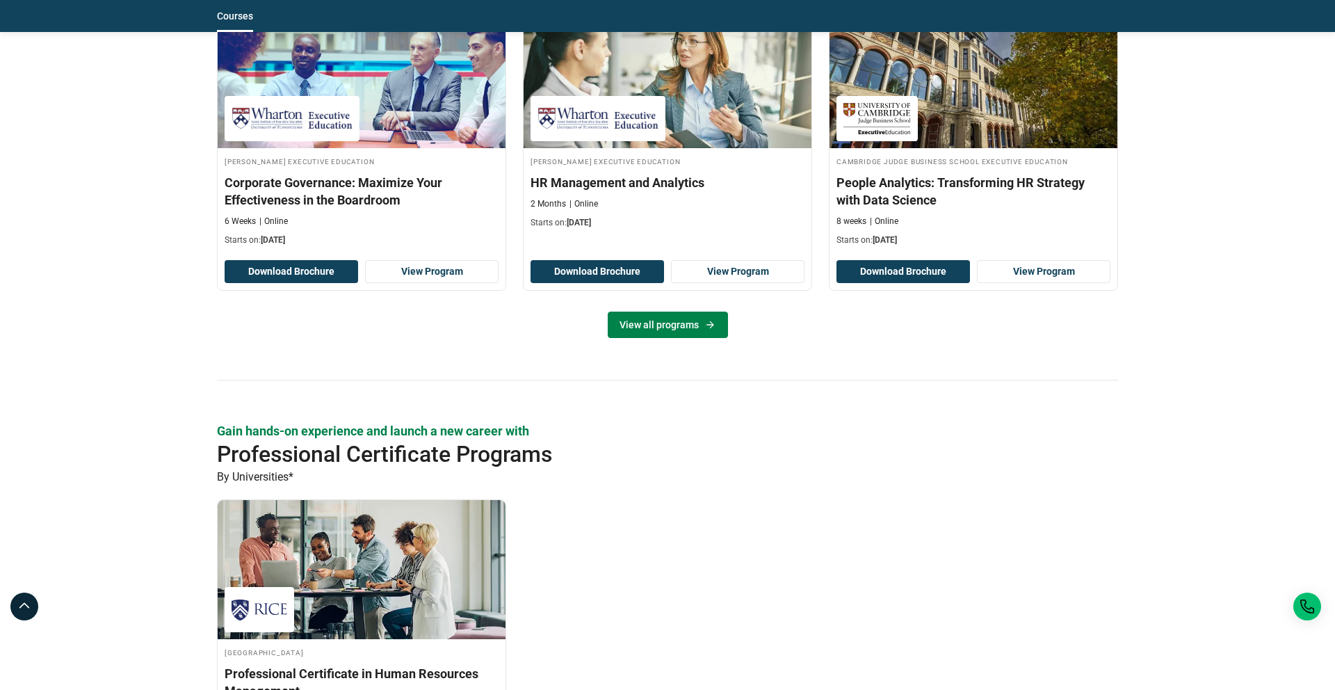
click at [687, 330] on link "View all programs" at bounding box center [668, 324] width 120 height 26
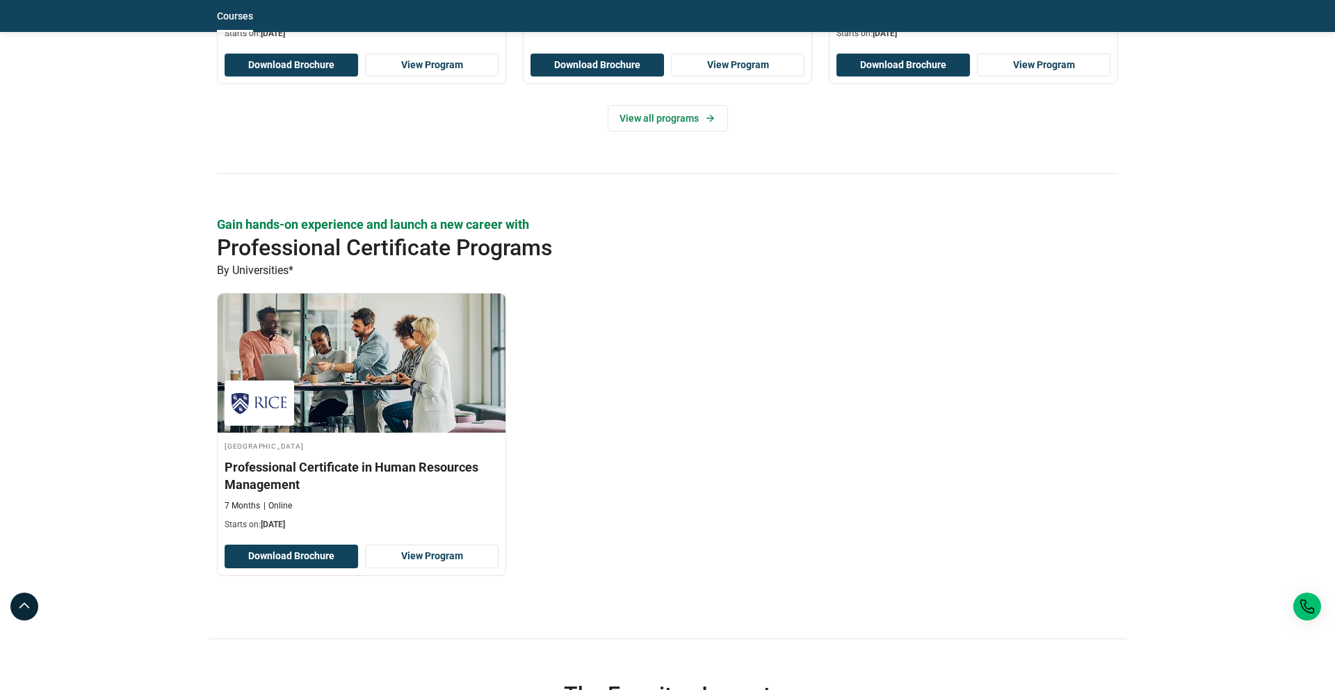
scroll to position [1426, 0]
